Goal: Task Accomplishment & Management: Manage account settings

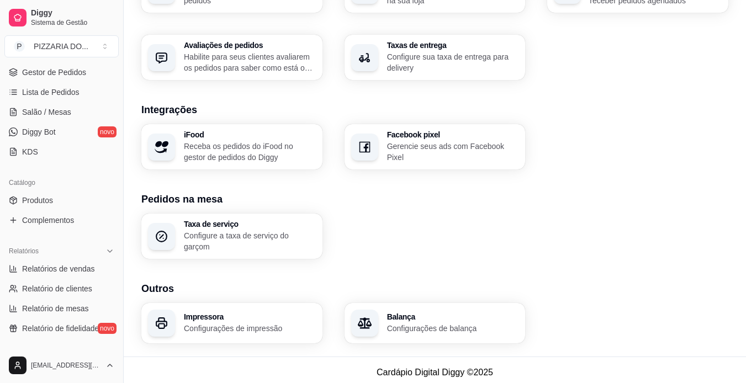
scroll to position [139, 0]
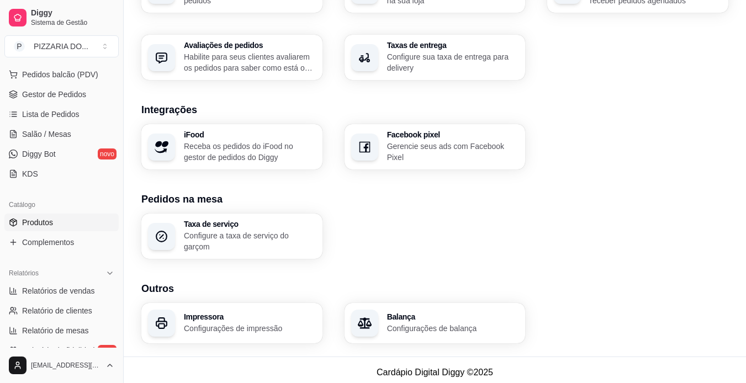
click at [77, 225] on link "Produtos" at bounding box center [61, 223] width 114 height 18
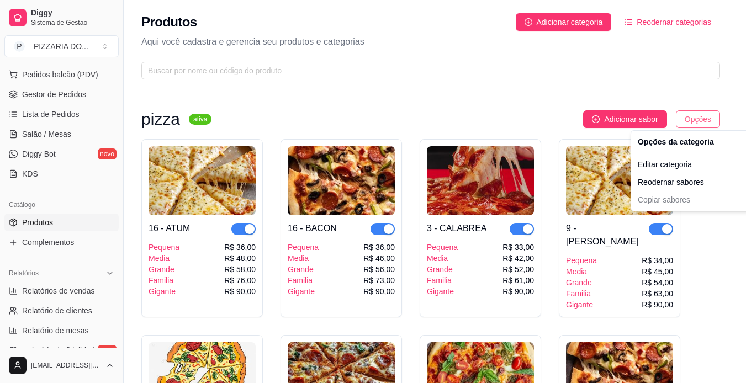
click at [697, 116] on html "Diggy Sistema de Gestão P PIZZARIA DO ... Loja aberta Período gratuito até 01/1…" at bounding box center [373, 191] width 746 height 383
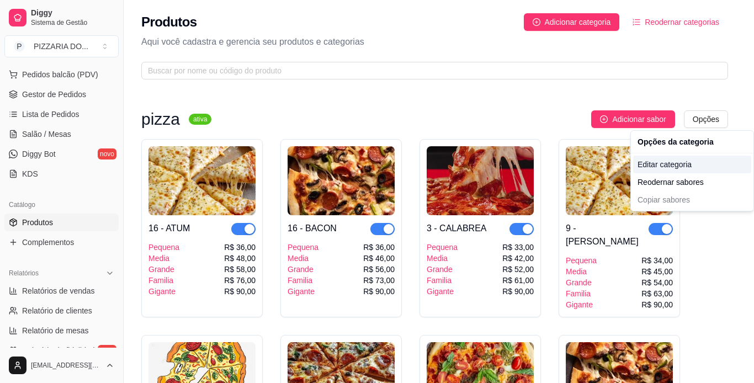
click at [685, 165] on div "Editar categoria" at bounding box center [692, 165] width 118 height 18
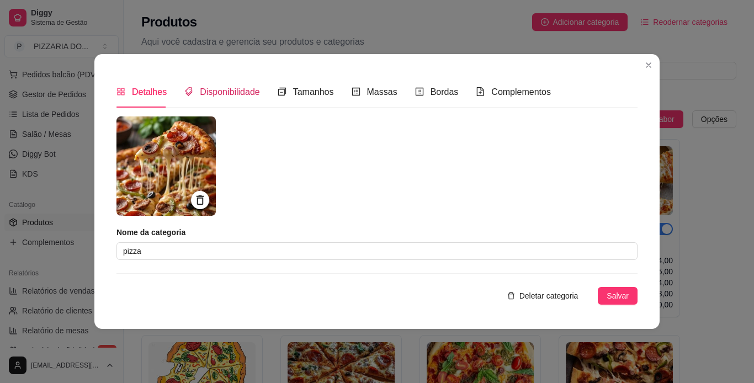
click at [239, 98] on div "Disponibilidade" at bounding box center [222, 92] width 76 height 14
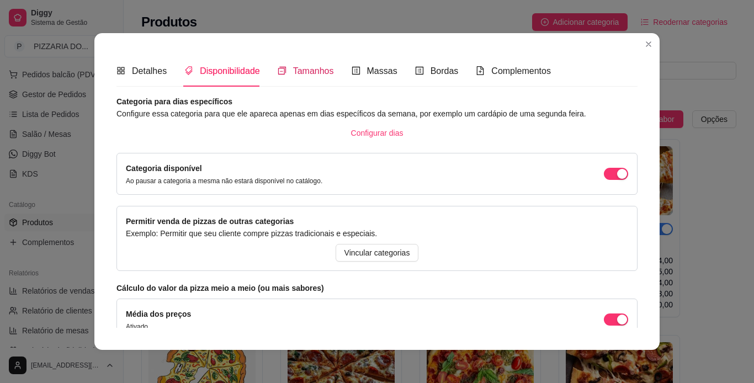
click at [295, 70] on span "Tamanhos" at bounding box center [313, 70] width 41 height 9
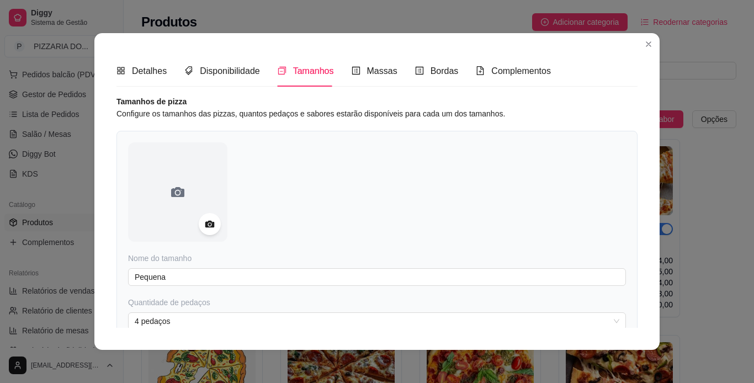
click at [465, 71] on div "Detalhes Disponibilidade Tamanhos Massas Bordas Complementos" at bounding box center [334, 70] width 435 height 31
click at [476, 71] on icon "file-add" at bounding box center [480, 70] width 9 height 9
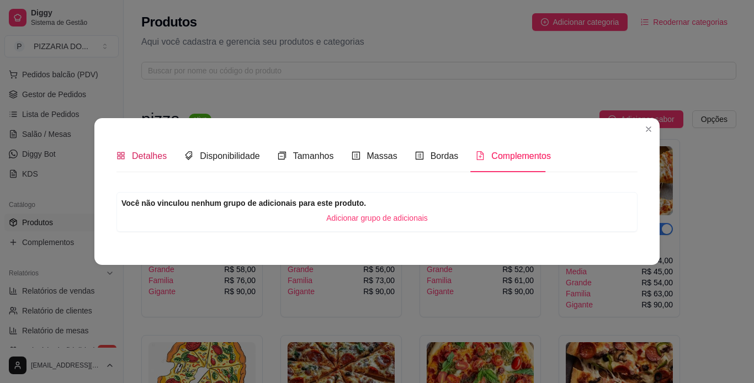
click at [146, 157] on span "Detalhes" at bounding box center [149, 155] width 35 height 9
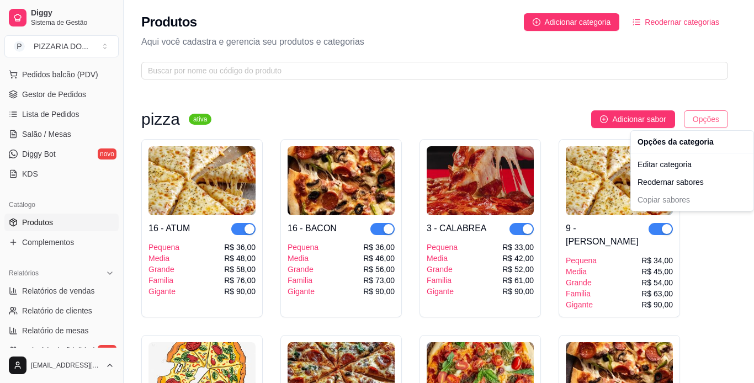
click at [701, 122] on html "Diggy Sistema de Gestão P PIZZARIA DO ... Loja aberta Período gratuito até 01/1…" at bounding box center [377, 191] width 754 height 383
click at [700, 168] on div "Editar categoria" at bounding box center [692, 165] width 118 height 18
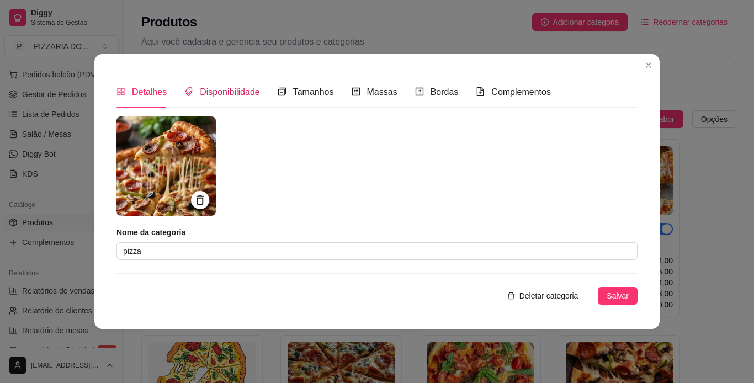
click at [221, 89] on span "Disponibilidade" at bounding box center [230, 91] width 60 height 9
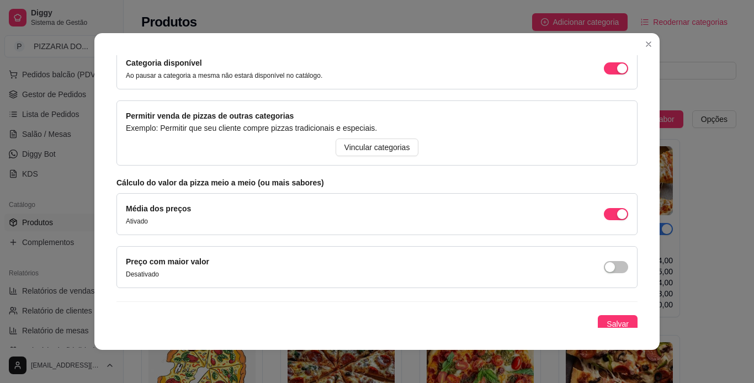
scroll to position [107, 0]
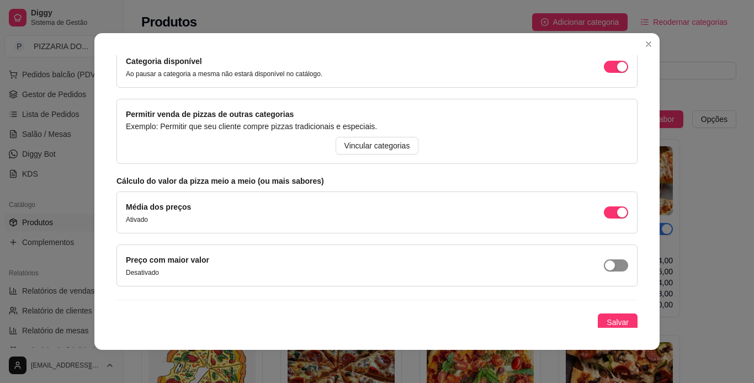
click at [610, 268] on span "button" at bounding box center [616, 266] width 24 height 12
click at [617, 321] on button "Salvar" at bounding box center [618, 323] width 40 height 18
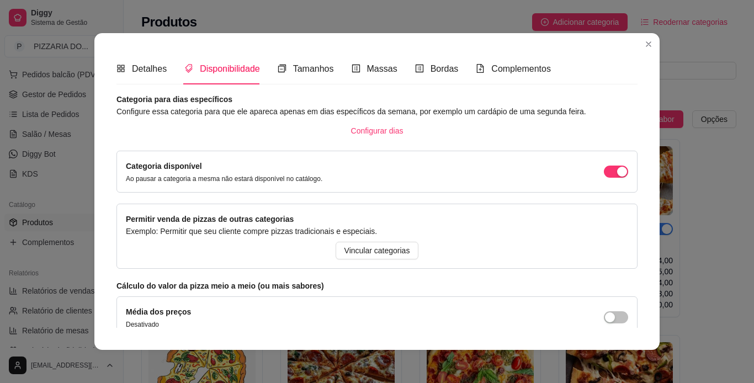
scroll to position [1, 0]
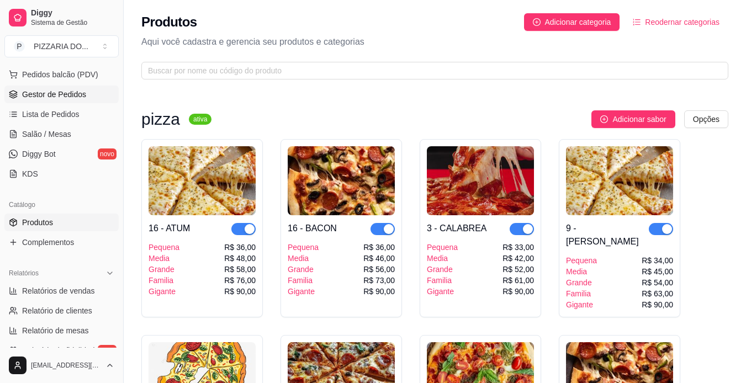
click at [85, 94] on link "Gestor de Pedidos" at bounding box center [61, 95] width 114 height 18
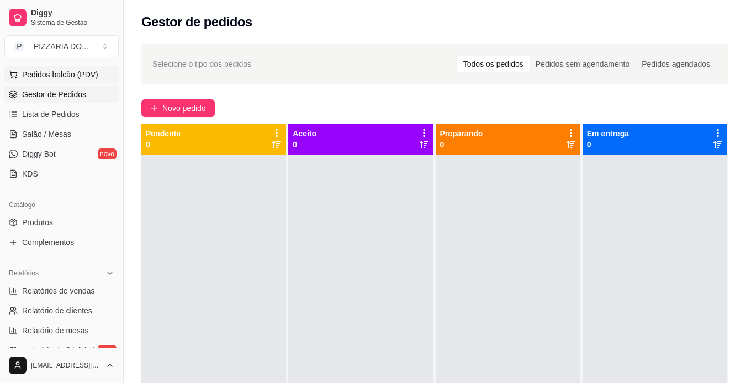
click at [92, 75] on span "Pedidos balcão (PDV)" at bounding box center [60, 74] width 76 height 11
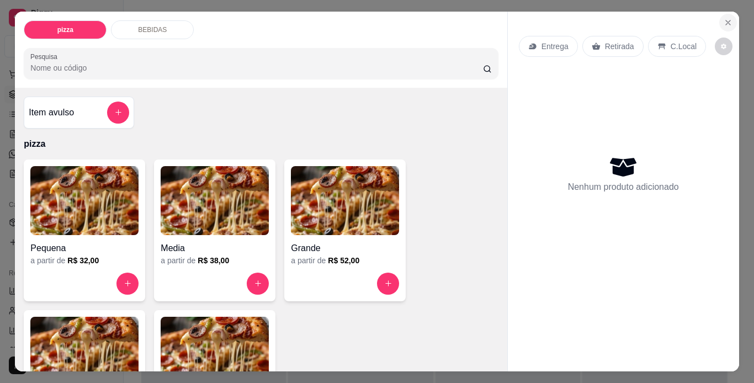
click at [721, 14] on button "Close" at bounding box center [728, 23] width 18 height 18
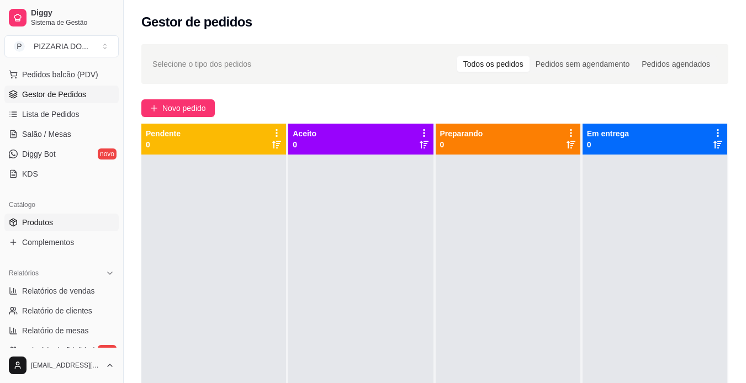
click at [90, 220] on link "Produtos" at bounding box center [61, 223] width 114 height 18
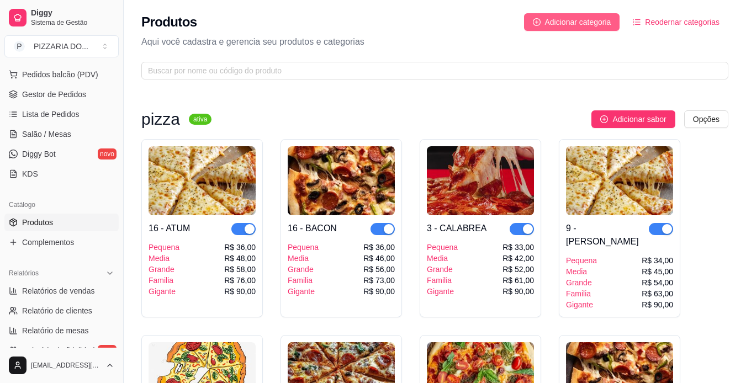
click at [597, 20] on span "Adicionar categoria" at bounding box center [578, 22] width 66 height 12
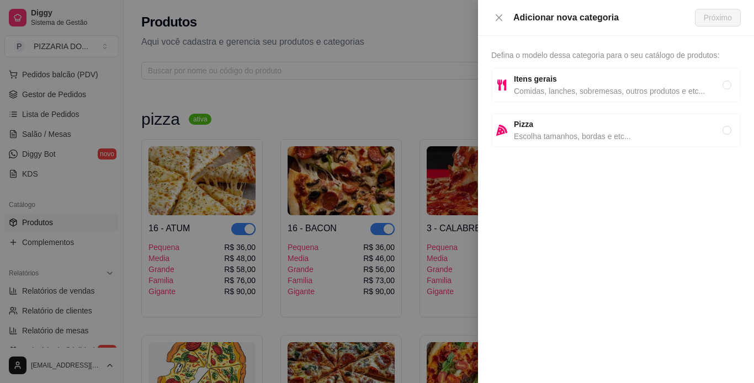
click at [581, 82] on span "Itens gerais" at bounding box center [618, 79] width 209 height 12
radio input "true"
click at [731, 19] on span "Próximo" at bounding box center [718, 18] width 28 height 12
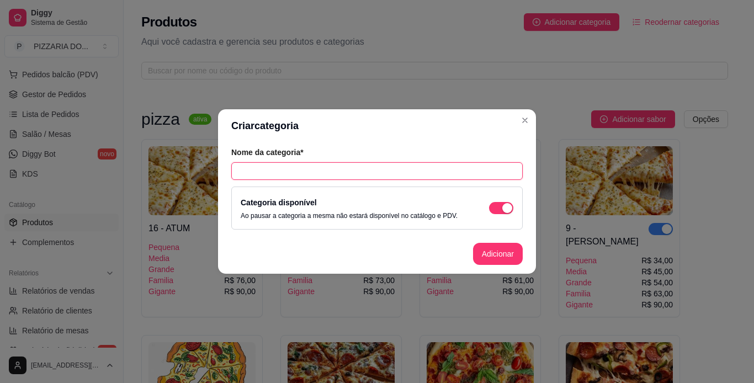
click at [432, 168] on input "text" at bounding box center [377, 171] width 292 height 18
type input "cerveja"
click at [494, 259] on button "Adicionar" at bounding box center [498, 255] width 49 height 22
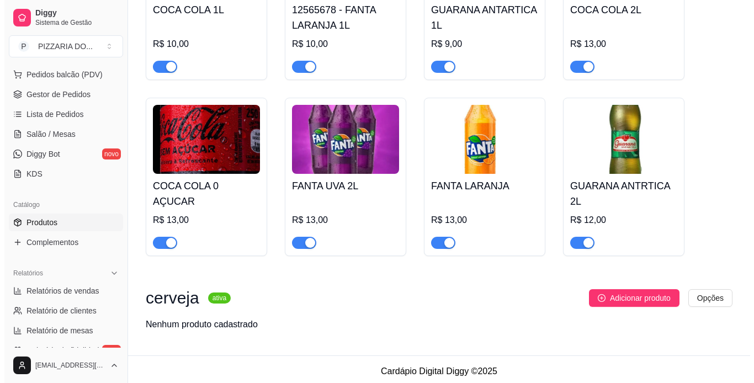
scroll to position [1607, 0]
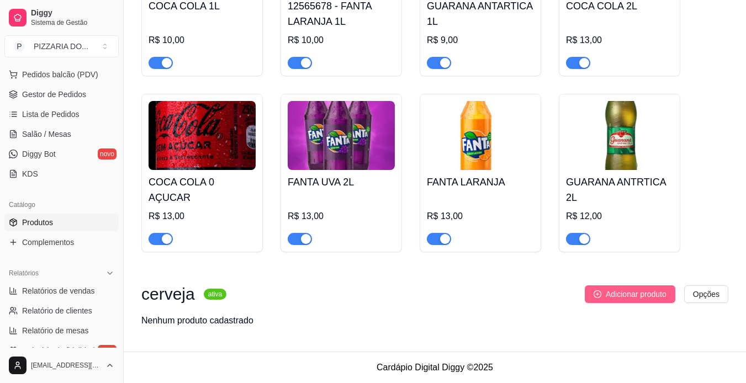
click at [648, 295] on span "Adicionar produto" at bounding box center [636, 294] width 61 height 12
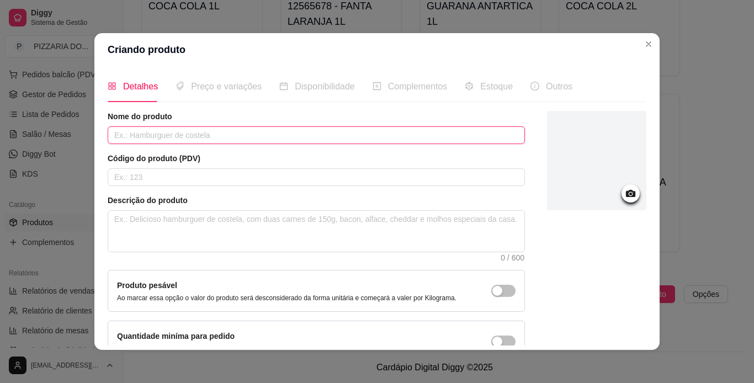
click at [240, 133] on input "text" at bounding box center [316, 135] width 417 height 18
type input "heineken"
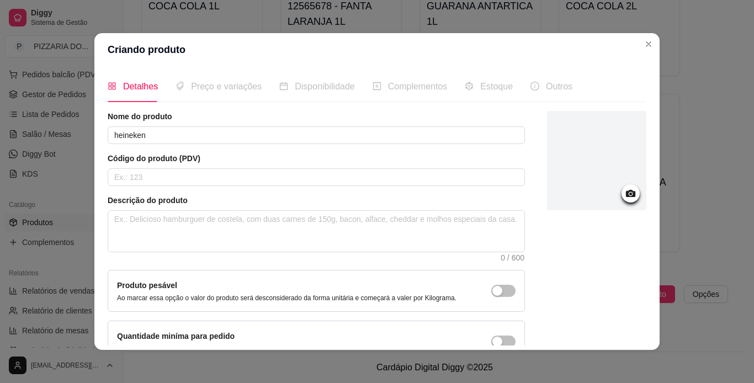
click at [565, 178] on div at bounding box center [596, 160] width 99 height 99
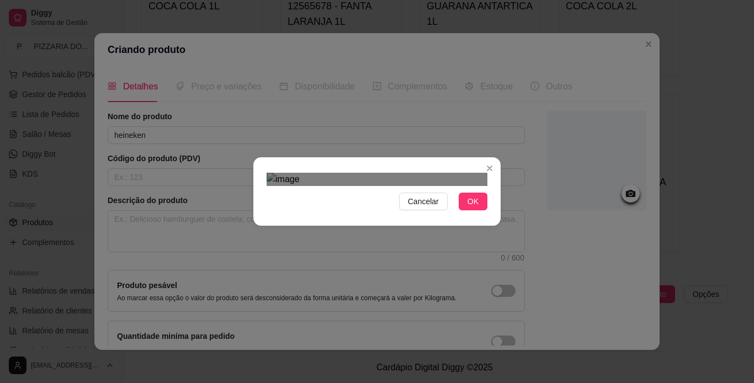
click at [352, 230] on div "Use the arrow keys to move the crop selection area" at bounding box center [368, 329] width 199 height 199
click at [244, 100] on div "Cancelar OK" at bounding box center [377, 191] width 754 height 383
click at [469, 208] on span "OK" at bounding box center [473, 201] width 11 height 12
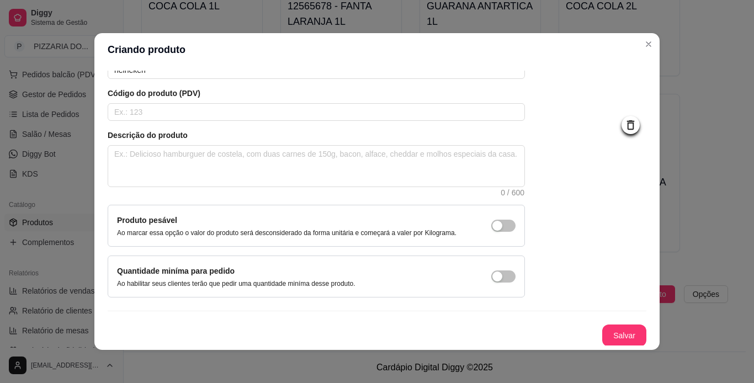
scroll to position [66, 0]
click at [626, 331] on button "Salvar" at bounding box center [624, 335] width 43 height 22
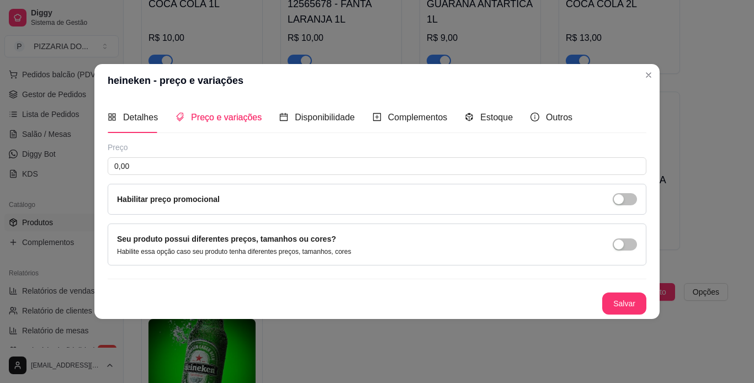
scroll to position [0, 0]
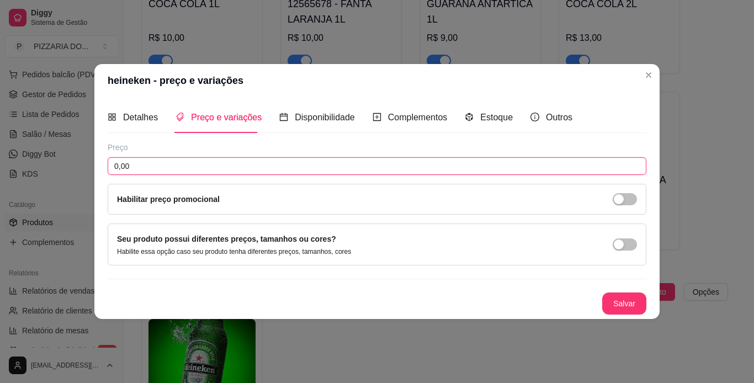
click at [193, 174] on input "0,00" at bounding box center [377, 166] width 539 height 18
type input "10,00"
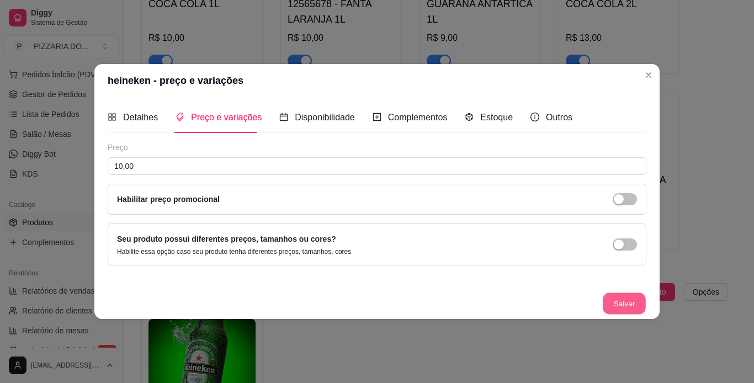
click at [630, 301] on button "Salvar" at bounding box center [624, 304] width 43 height 22
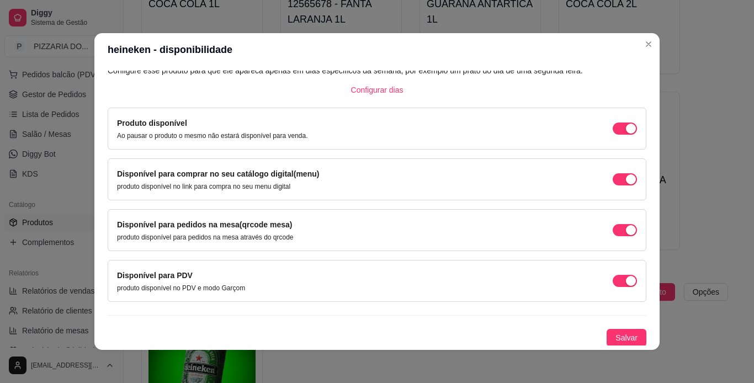
scroll to position [71, 0]
click at [620, 336] on span "Salvar" at bounding box center [627, 337] width 22 height 12
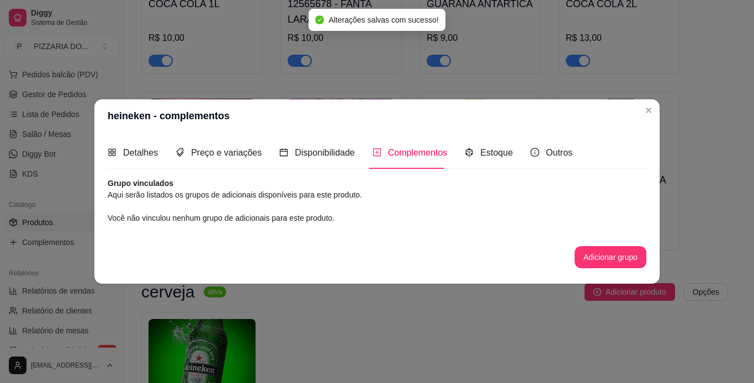
scroll to position [0, 0]
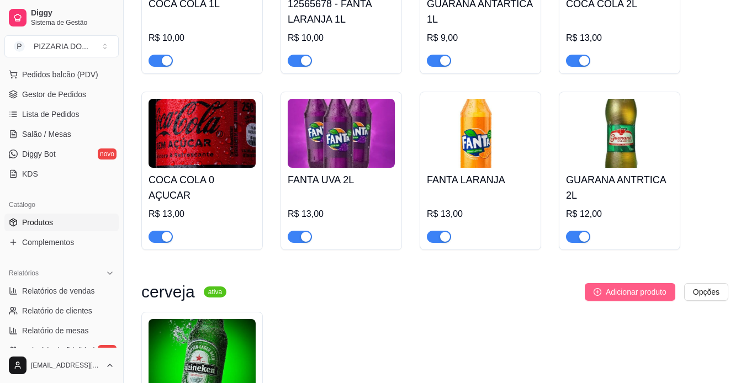
click at [636, 292] on span "Adicionar produto" at bounding box center [636, 292] width 61 height 12
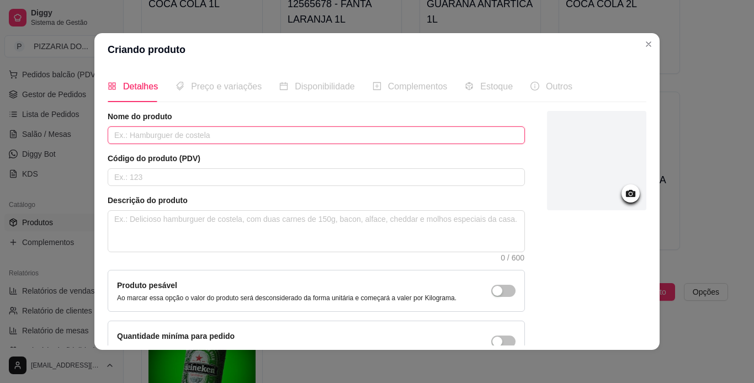
click at [423, 136] on input "text" at bounding box center [316, 135] width 417 height 18
type input "c"
type input "Corona"
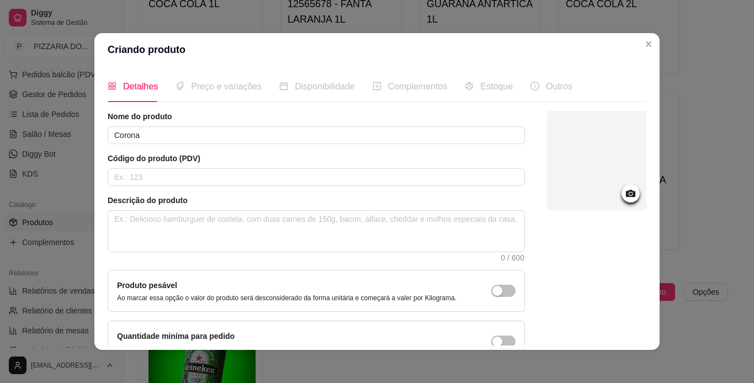
click at [569, 168] on div at bounding box center [596, 160] width 99 height 99
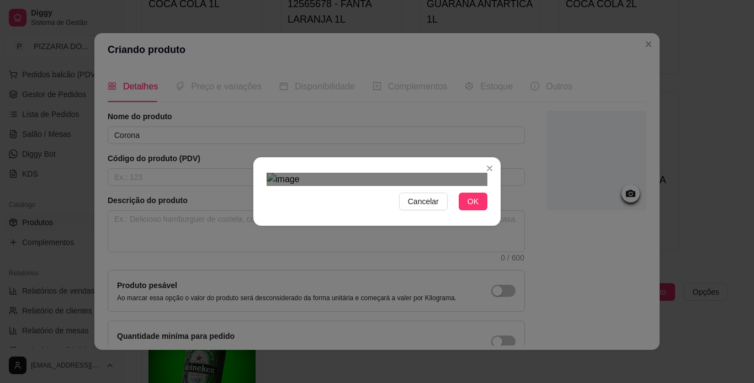
click at [332, 215] on div "Use the arrow keys to move the crop selection area" at bounding box center [366, 314] width 199 height 199
click at [526, 327] on div "Cancelar OK" at bounding box center [377, 191] width 754 height 383
click at [443, 241] on div "Use the arrow keys to move the crop selection area" at bounding box center [377, 337] width 221 height 221
click at [470, 208] on span "OK" at bounding box center [473, 201] width 11 height 12
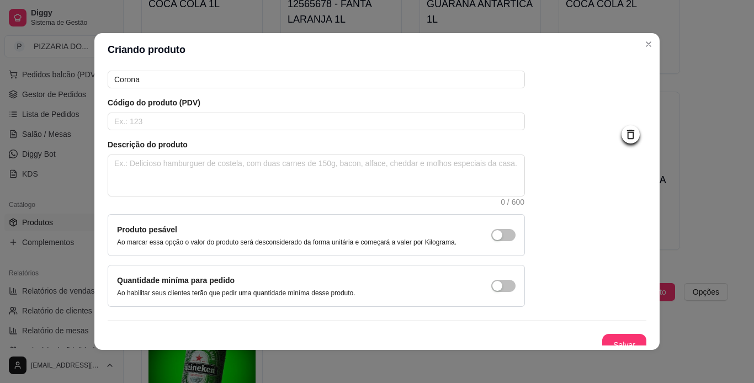
scroll to position [66, 0]
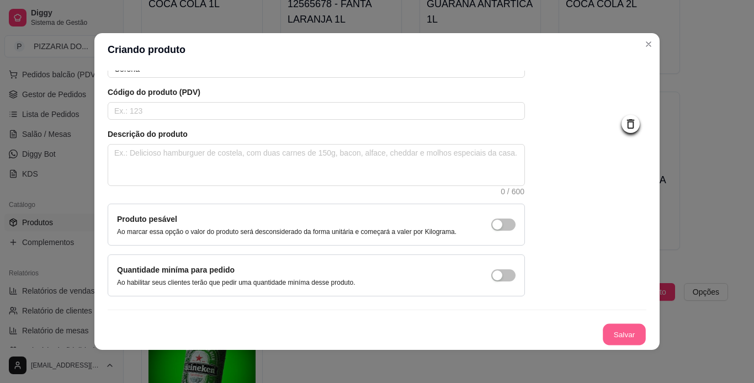
click at [617, 330] on button "Salvar" at bounding box center [624, 335] width 43 height 22
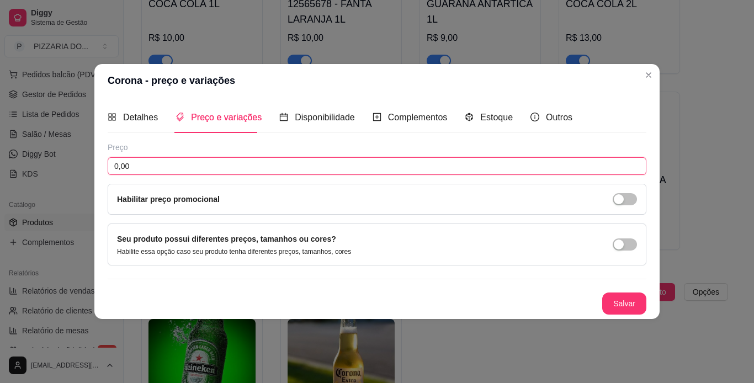
click at [390, 169] on input "0,00" at bounding box center [377, 166] width 539 height 18
type input "10,00"
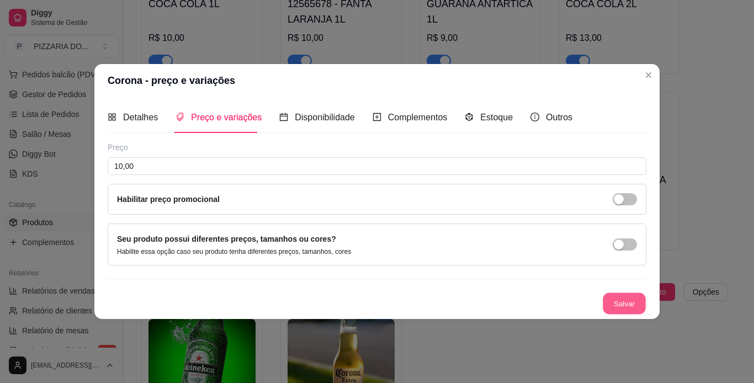
click at [639, 308] on button "Salvar" at bounding box center [624, 304] width 43 height 22
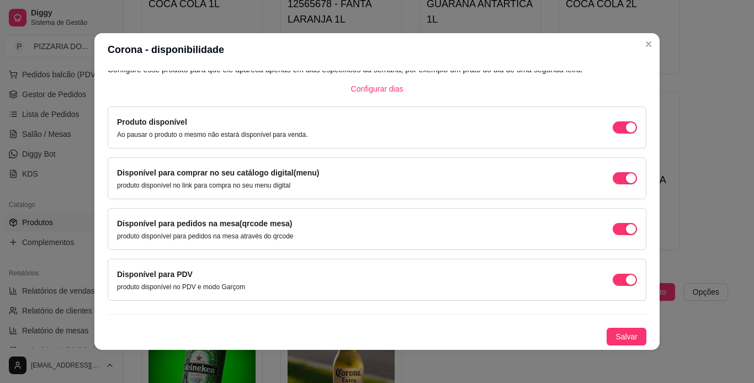
scroll to position [2, 0]
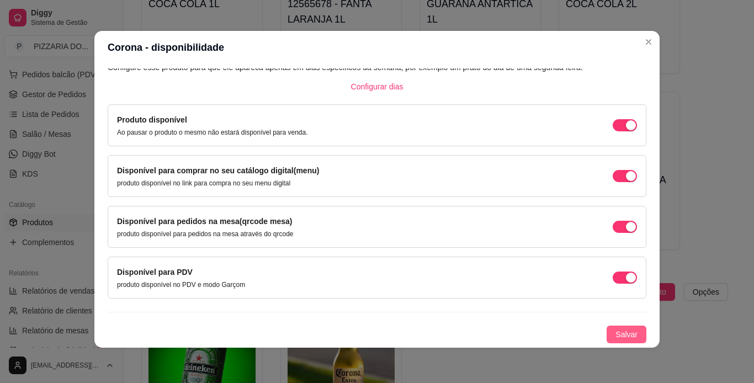
click at [624, 334] on span "Salvar" at bounding box center [627, 335] width 22 height 12
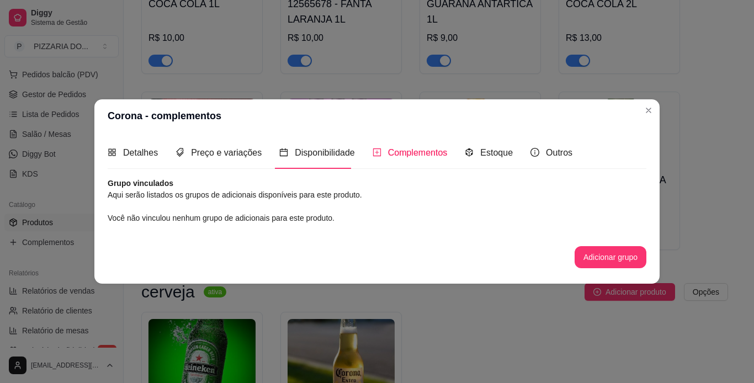
scroll to position [0, 0]
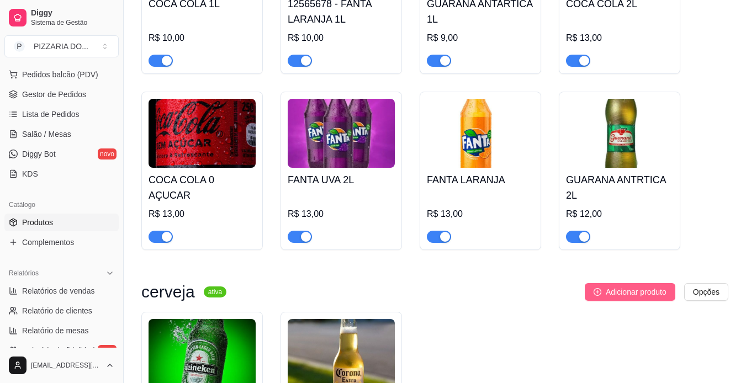
click at [648, 292] on span "Adicionar produto" at bounding box center [636, 292] width 61 height 12
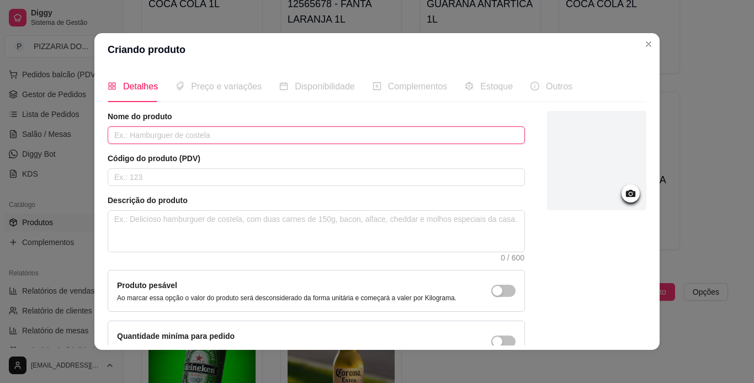
click at [322, 131] on input "text" at bounding box center [316, 135] width 417 height 18
type input "s"
type input "[PERSON_NAME]"
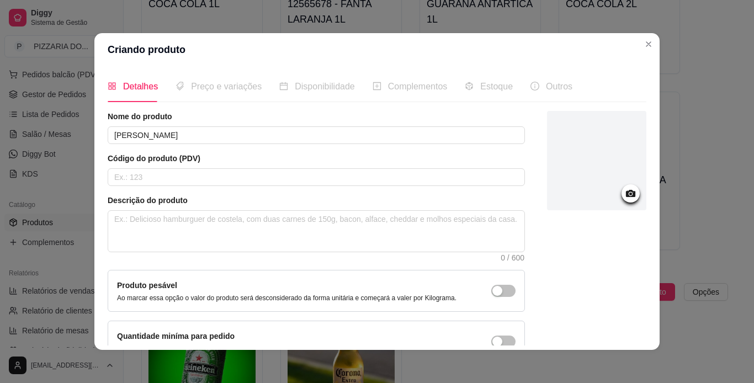
click at [588, 143] on div at bounding box center [596, 160] width 99 height 99
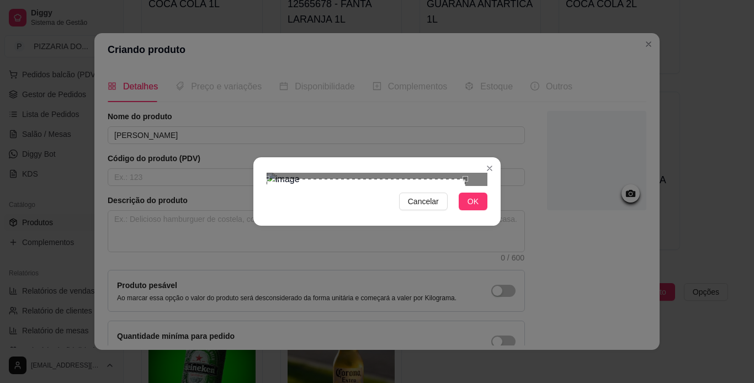
click at [310, 179] on div "Use the arrow keys to move the crop selection area" at bounding box center [366, 278] width 199 height 199
click at [509, 284] on div "Cancelar OK" at bounding box center [377, 191] width 754 height 383
click at [581, 282] on div "Cancelar OK" at bounding box center [377, 191] width 754 height 383
click at [406, 200] on div "Use the arrow keys to move the crop selection area" at bounding box center [374, 300] width 215 height 215
click at [478, 208] on span "OK" at bounding box center [473, 201] width 11 height 12
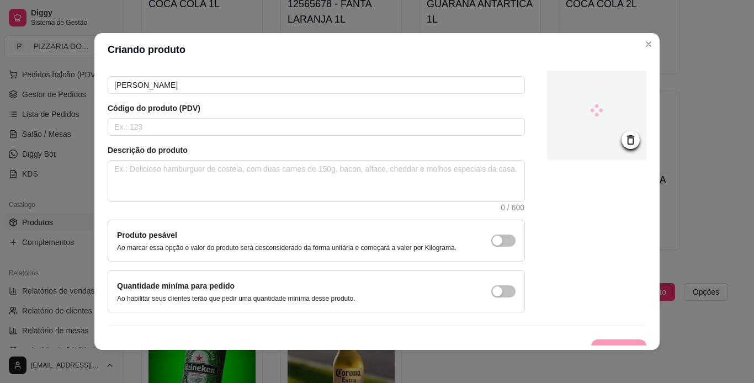
scroll to position [66, 0]
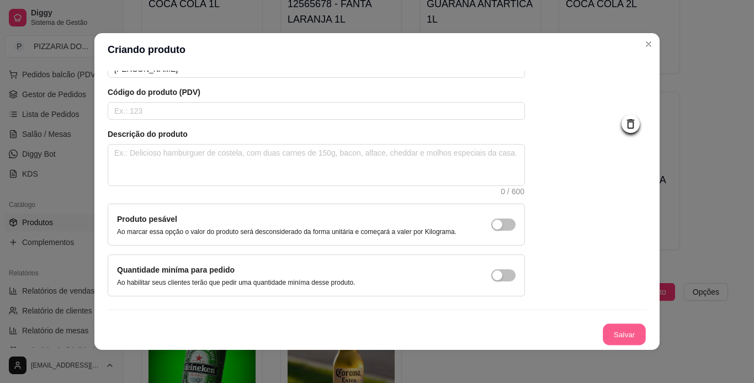
click at [620, 333] on button "Salvar" at bounding box center [624, 335] width 43 height 22
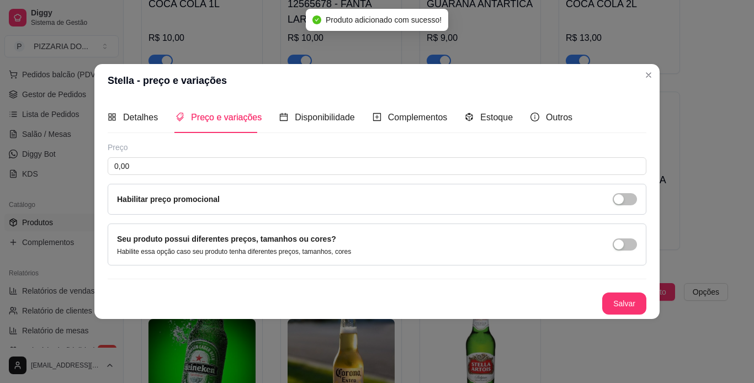
scroll to position [0, 0]
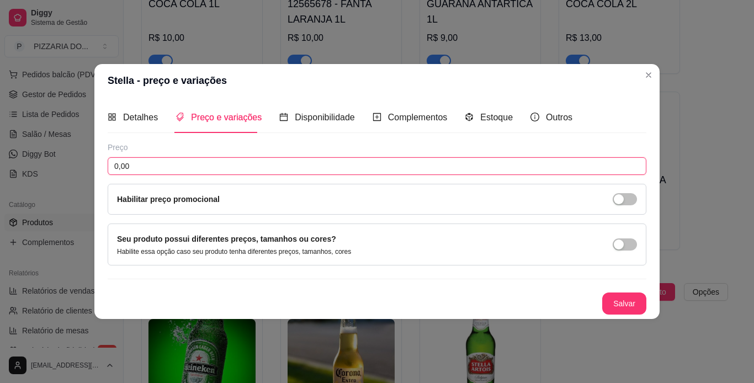
click at [566, 165] on input "0,00" at bounding box center [377, 166] width 539 height 18
type input "10,00"
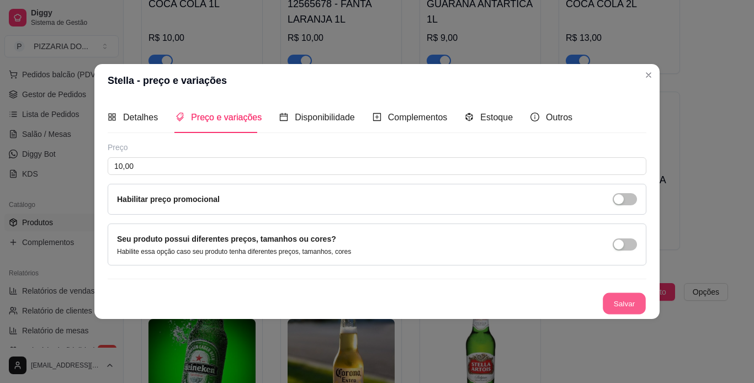
click at [638, 303] on button "Salvar" at bounding box center [624, 304] width 43 height 22
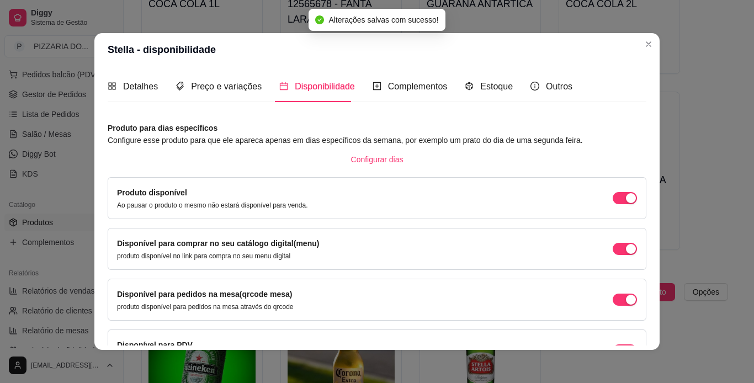
scroll to position [71, 0]
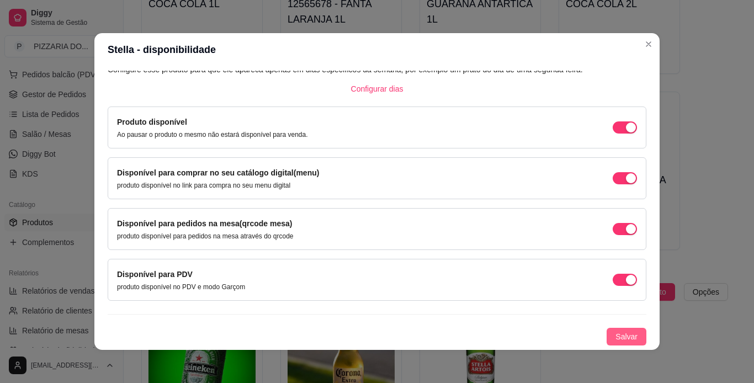
click at [623, 338] on span "Salvar" at bounding box center [627, 337] width 22 height 12
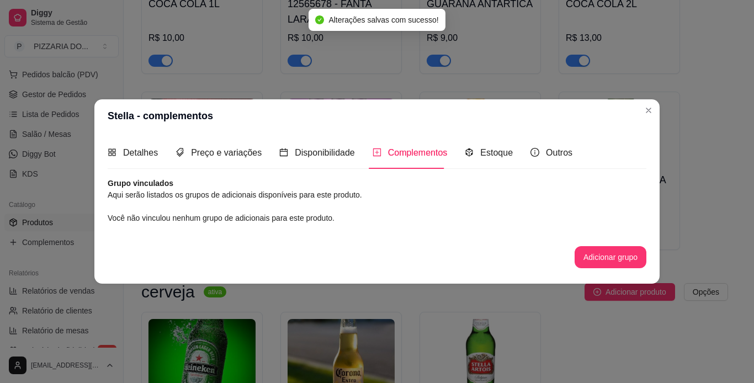
scroll to position [0, 0]
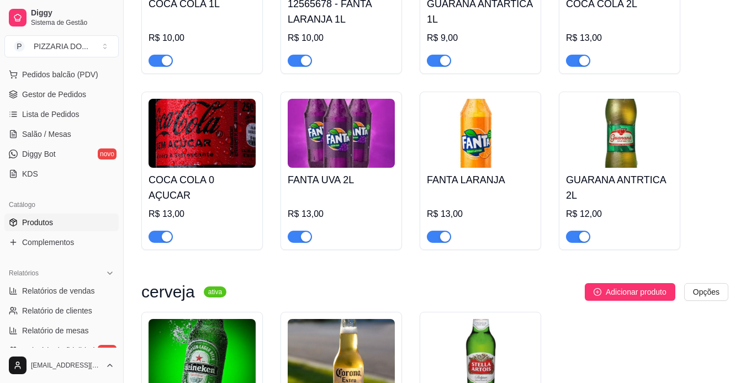
click at [242, 174] on h4 "COCA COLA 0 AÇUCAR" at bounding box center [202, 187] width 107 height 31
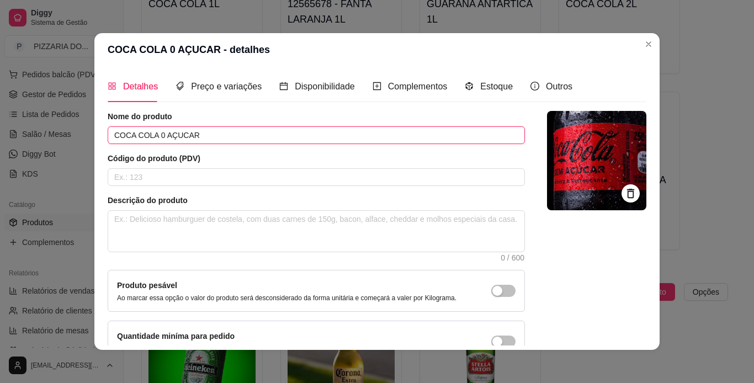
click at [245, 136] on input "COCA COLA 0 AÇUCAR" at bounding box center [316, 135] width 417 height 18
type input "COCA COLA 0 AÇUCAR 2l"
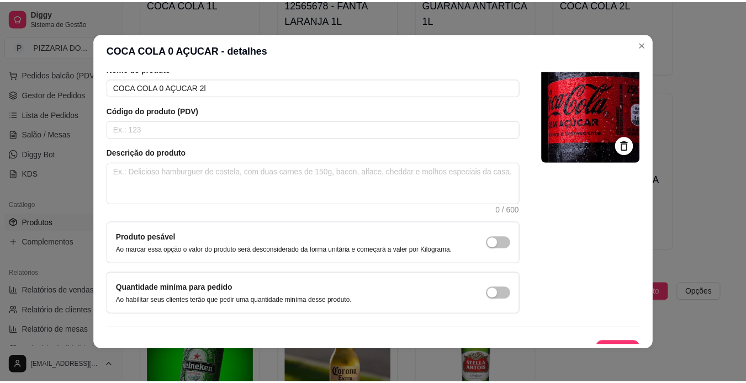
scroll to position [66, 0]
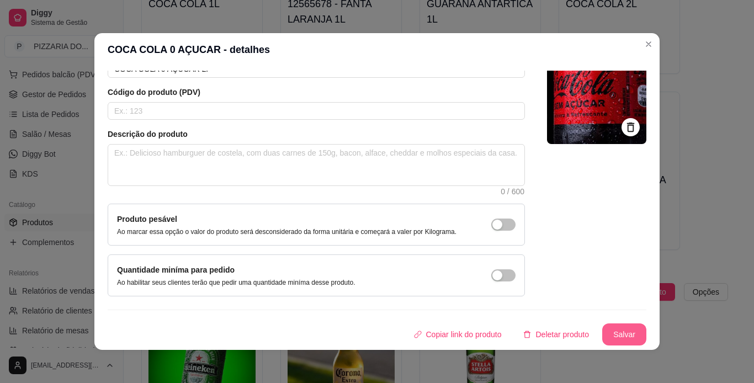
click at [623, 337] on button "Salvar" at bounding box center [624, 335] width 44 height 22
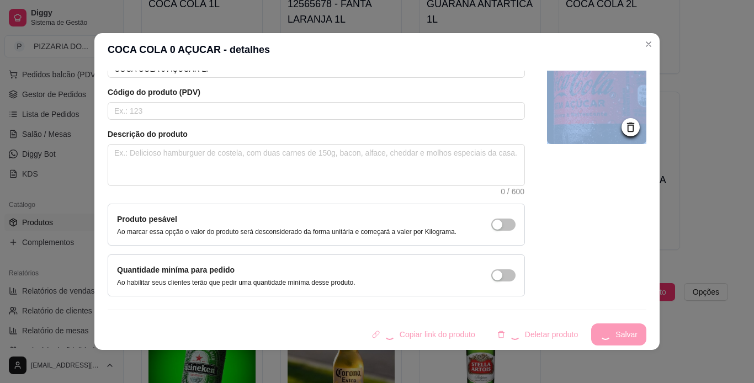
click at [623, 337] on div "Copiar link do produto Deletar produto Salvar" at bounding box center [377, 335] width 539 height 22
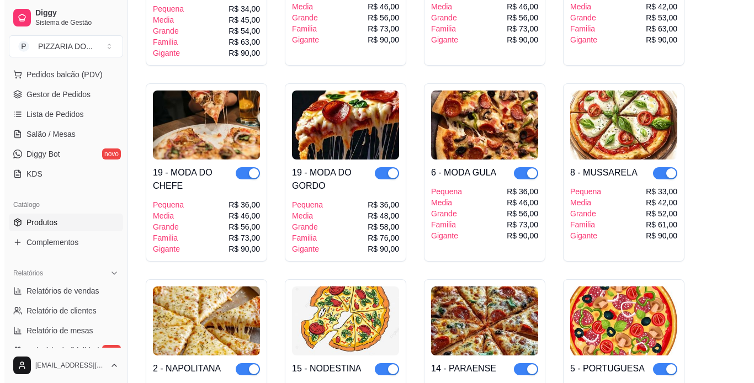
scroll to position [454, 0]
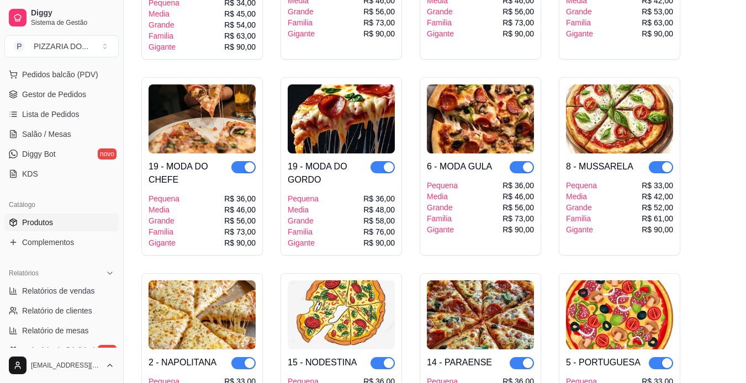
click at [488, 125] on img at bounding box center [480, 118] width 107 height 69
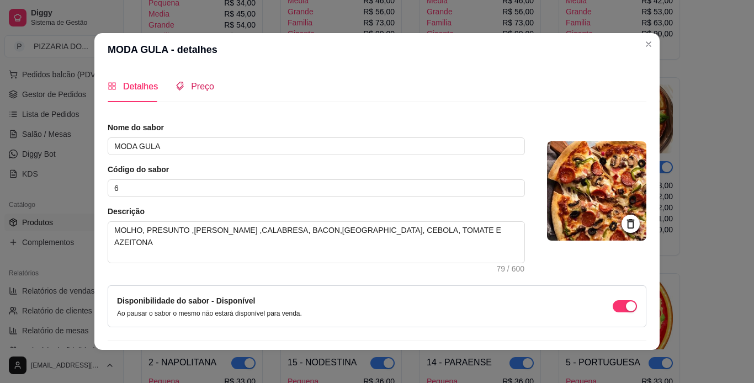
click at [201, 92] on div "Preço" at bounding box center [195, 87] width 39 height 14
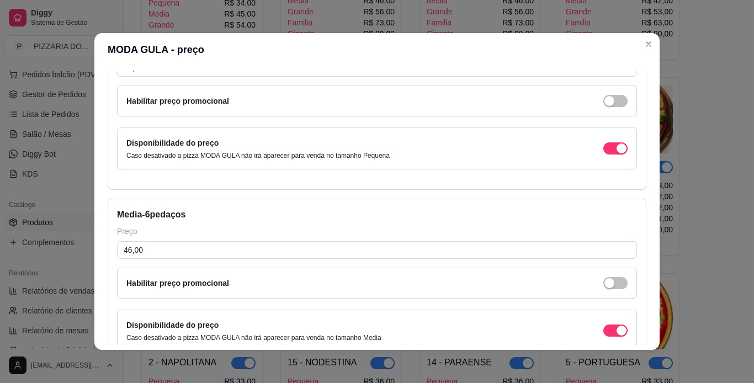
scroll to position [110, 0]
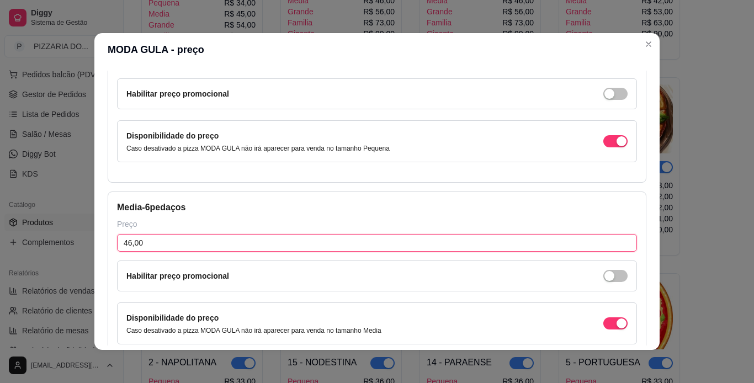
click at [126, 244] on input "46,00" at bounding box center [377, 243] width 520 height 18
type input "47,00"
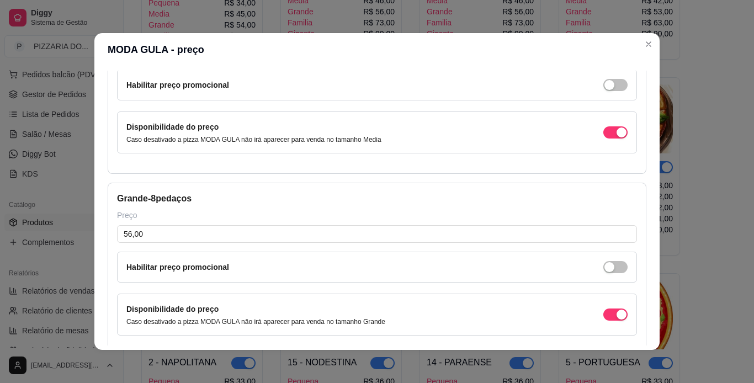
scroll to position [309, 0]
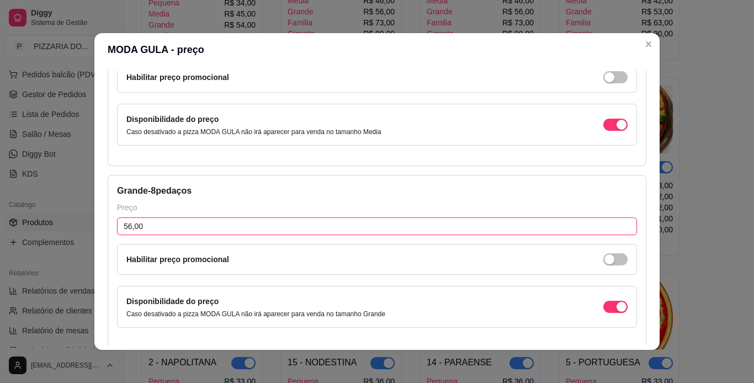
click at [128, 228] on input "56,00" at bounding box center [377, 227] width 520 height 18
type input "58,00"
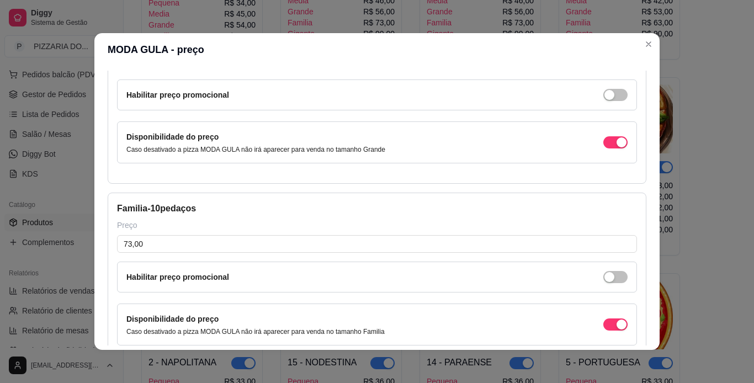
scroll to position [486, 0]
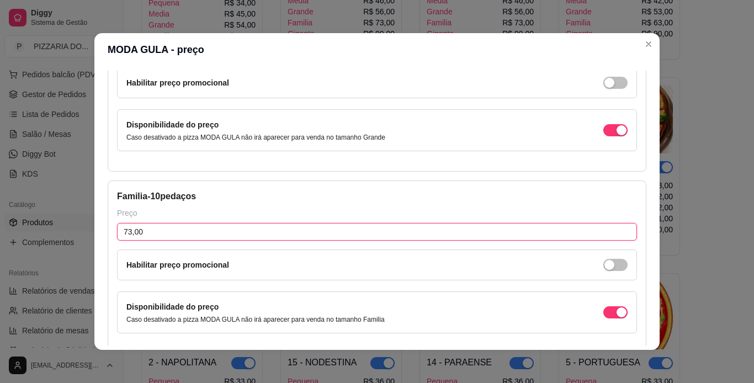
click at [126, 231] on input "73,00" at bounding box center [377, 232] width 520 height 18
type input "76,00"
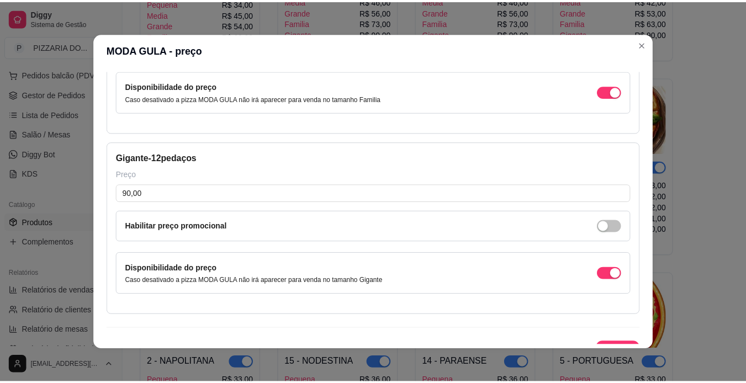
scroll to position [726, 0]
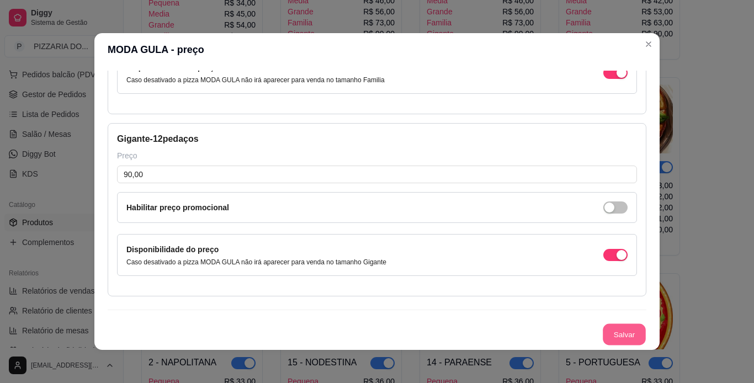
click at [622, 336] on button "Salvar" at bounding box center [624, 335] width 43 height 22
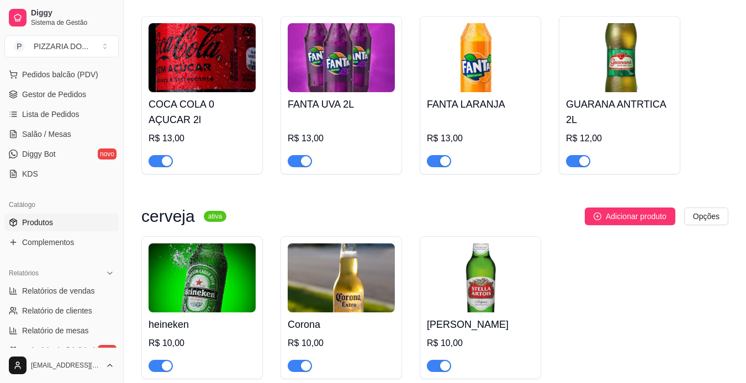
scroll to position [1737, 0]
